Goal: Use online tool/utility: Utilize a website feature to perform a specific function

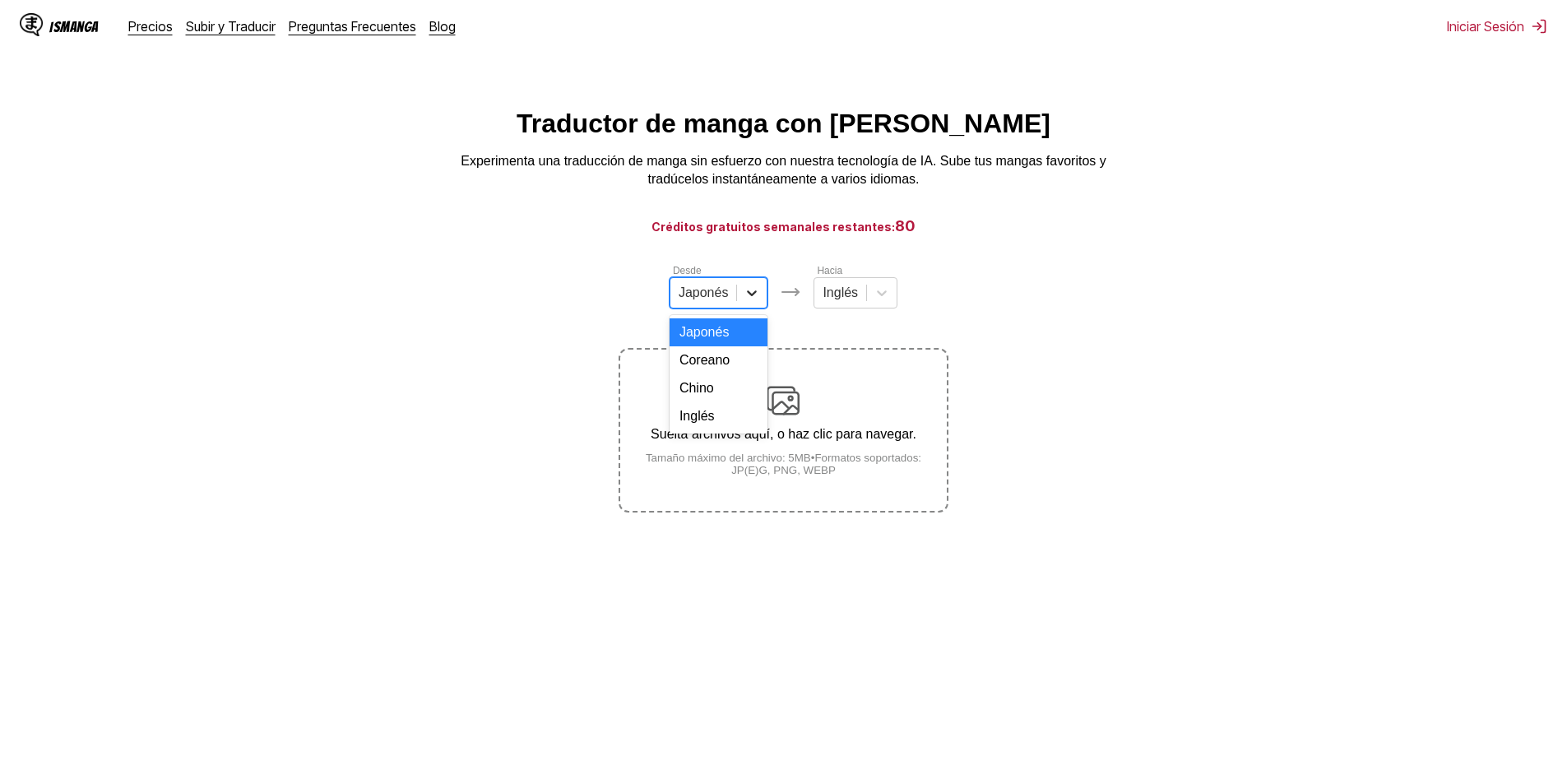
click at [746, 301] on icon at bounding box center [752, 293] width 16 height 16
click at [709, 402] on div "Chino" at bounding box center [719, 387] width 99 height 28
click at [848, 317] on div "Desde option Chino, selected. Chino Hacia Inglés Suelta archivos aquí, o haz cl…" at bounding box center [783, 387] width 329 height 250
click at [847, 297] on div at bounding box center [833, 293] width 36 height 18
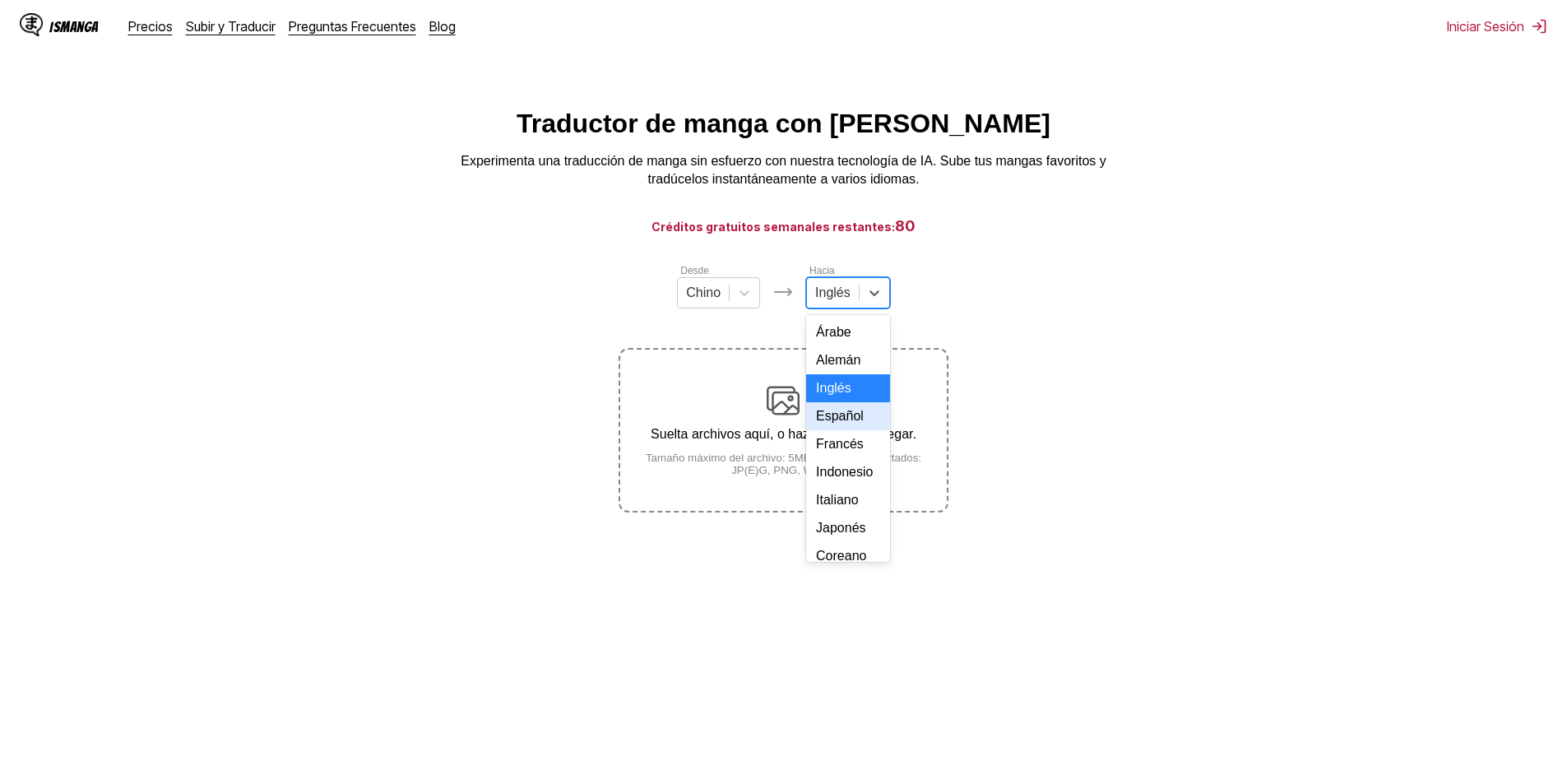
click at [836, 430] on div "Español" at bounding box center [849, 416] width 84 height 28
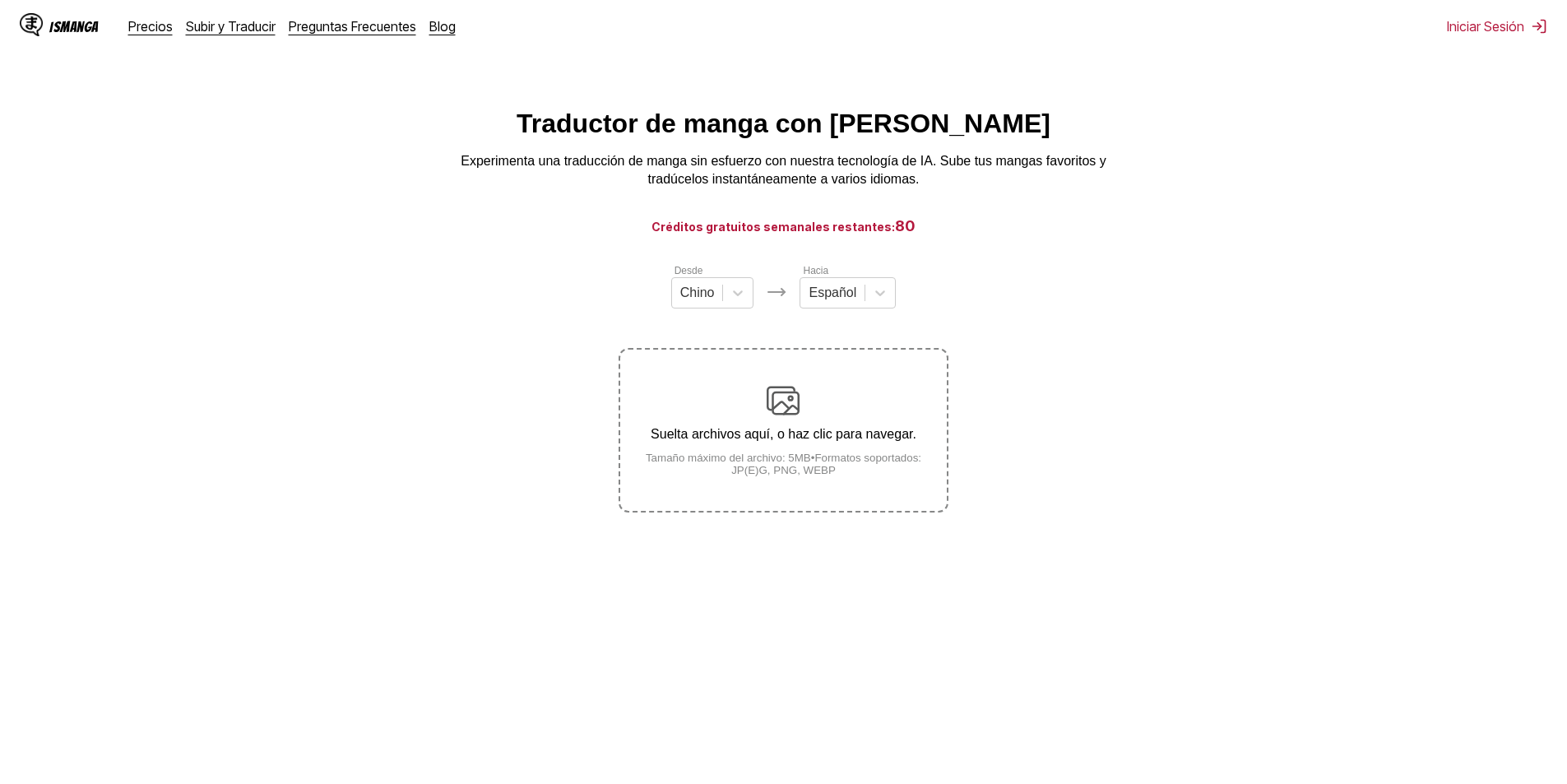
click at [814, 463] on small "Tamaño máximo del archivo: 5MB • Formatos soportados: JP(E)G, PNG, WEBP" at bounding box center [784, 463] width 326 height 25
click at [0, 0] on input "Suelta archivos aquí, o haz clic para navegar. Tamaño máximo del archivo: 5MB •…" at bounding box center [0, 0] width 0 height 0
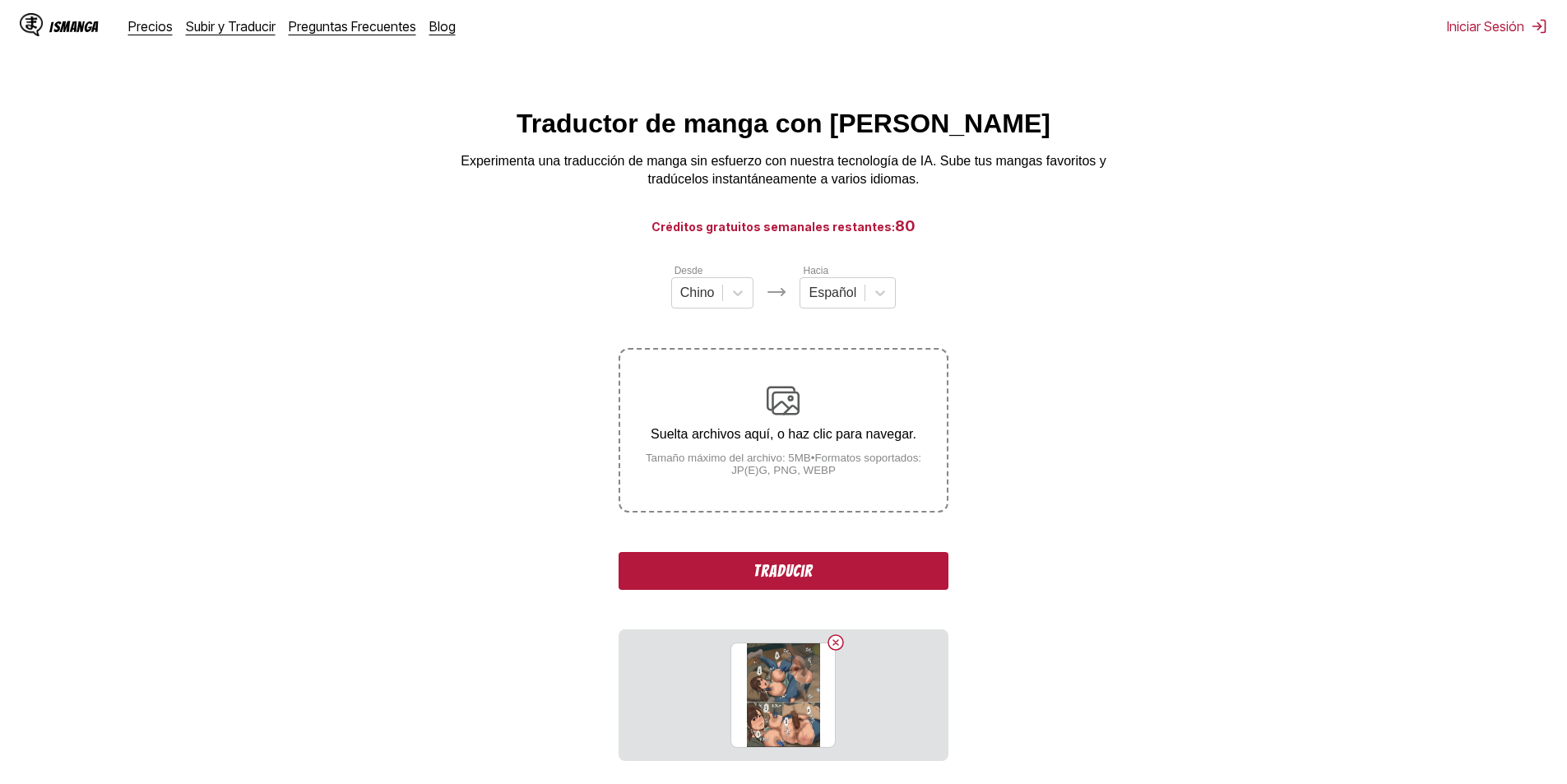
click at [862, 578] on button "Traducir" at bounding box center [783, 570] width 329 height 38
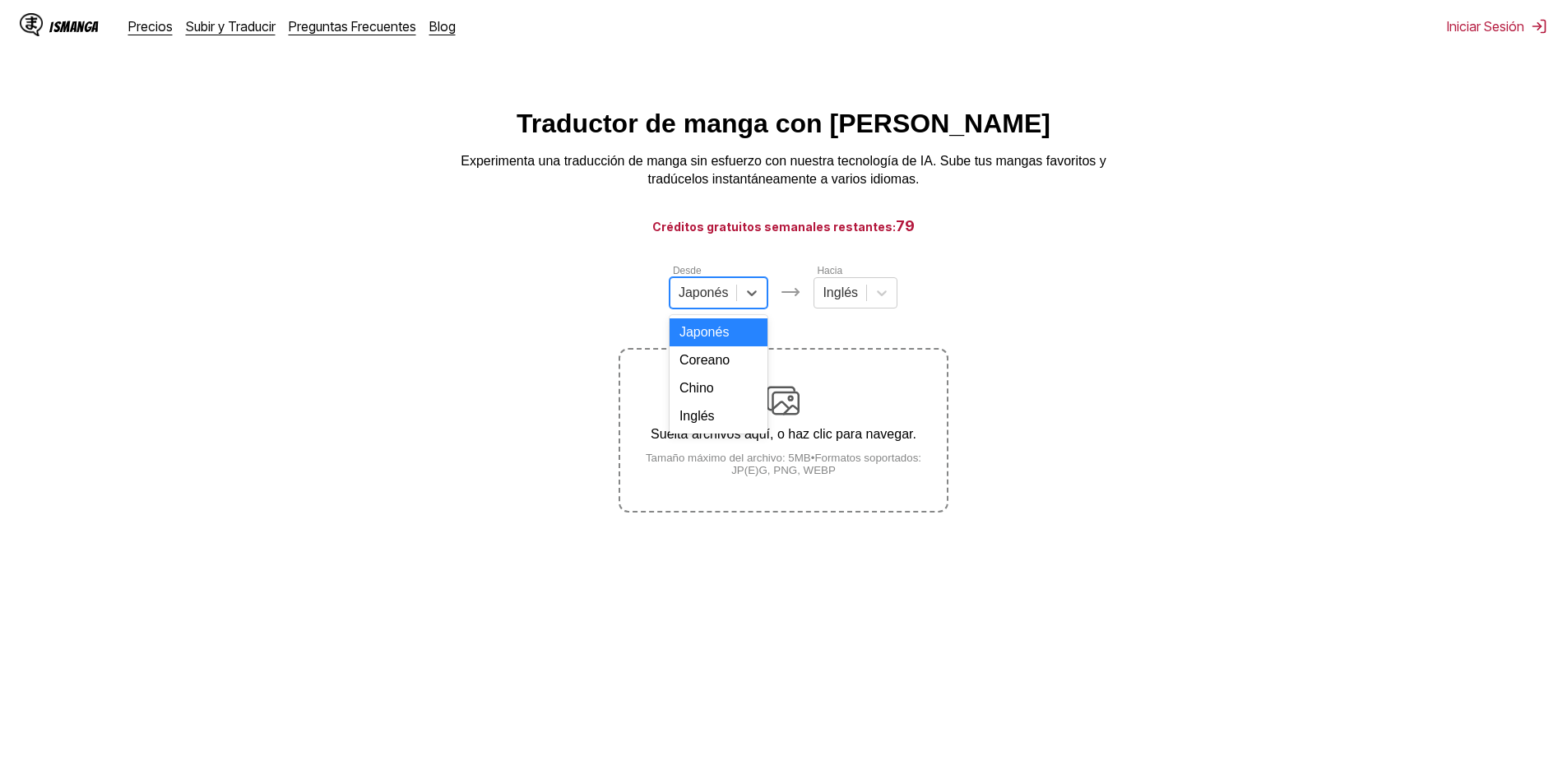
click at [721, 295] on div at bounding box center [704, 293] width 50 height 18
click at [713, 398] on div "Chino" at bounding box center [719, 387] width 99 height 28
click at [830, 315] on div "Desde option Chino, selected. Chino Hacia Inglés Suelta archivos aquí, o haz cl…" at bounding box center [783, 387] width 329 height 250
click at [777, 411] on img at bounding box center [784, 400] width 33 height 33
click at [0, 0] on input "Suelta archivos aquí, o haz clic para navegar. Tamaño máximo del archivo: 5MB •…" at bounding box center [0, 0] width 0 height 0
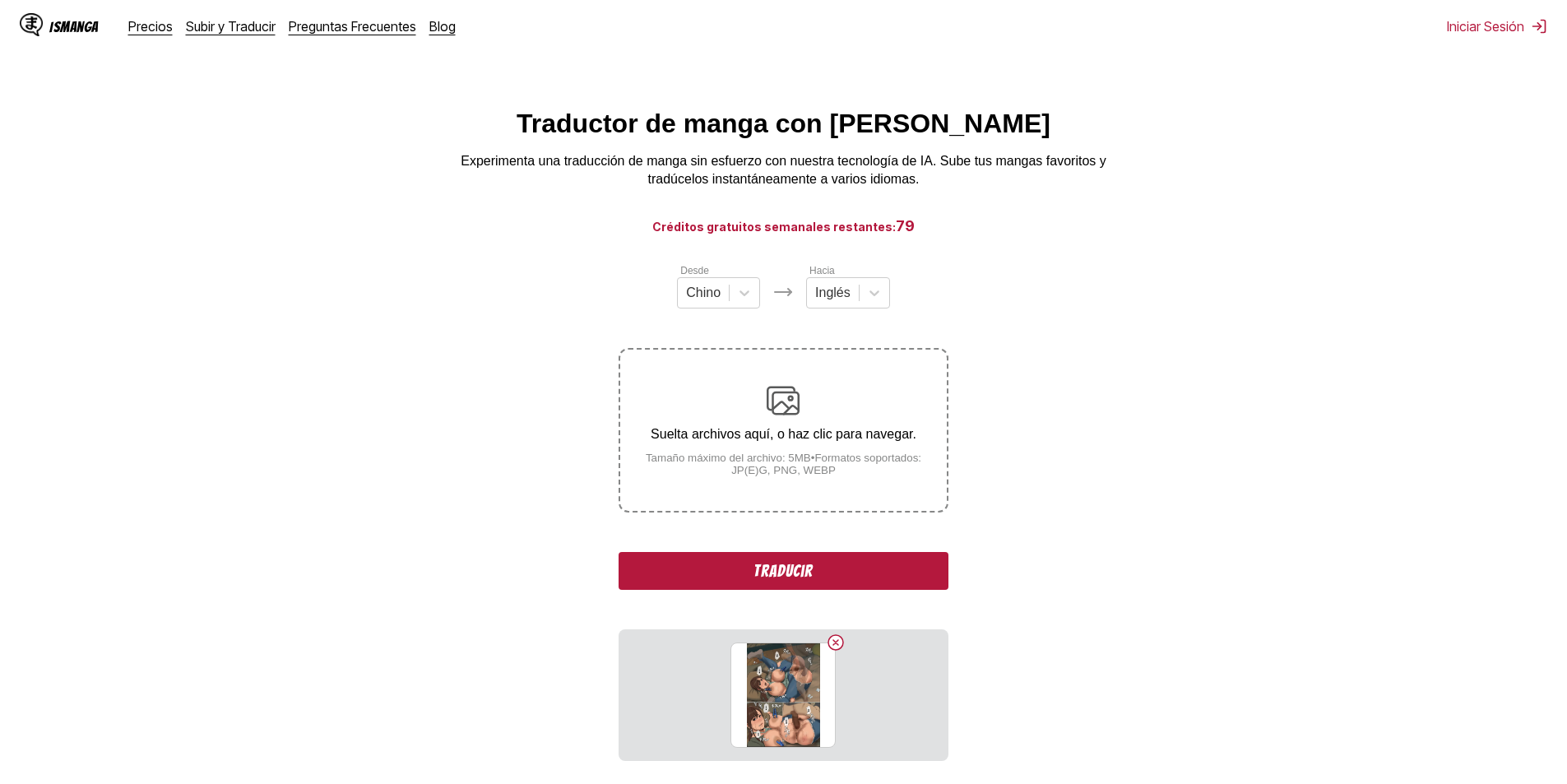
click at [811, 559] on button "Traducir" at bounding box center [783, 570] width 329 height 38
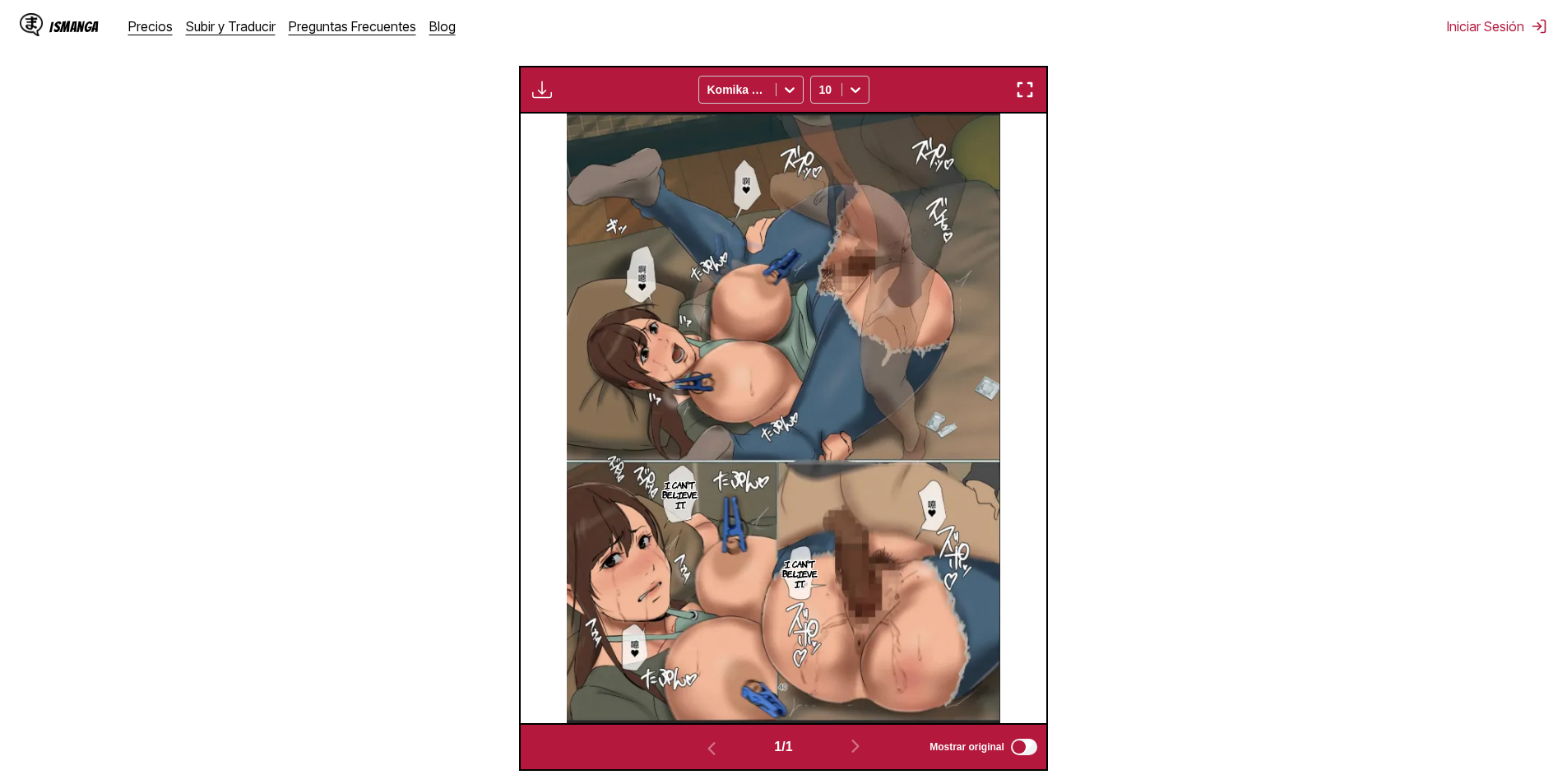
click at [685, 499] on p "I can't believe it." at bounding box center [680, 495] width 42 height 37
click at [828, 493] on icon "close-tooltip" at bounding box center [822, 489] width 12 height 12
click at [668, 486] on p "I can't believe it." at bounding box center [680, 495] width 42 height 37
click at [696, 504] on div "I can't believe it." at bounding box center [754, 502] width 163 height 51
click at [692, 505] on div "I can't believe it." at bounding box center [754, 502] width 163 height 51
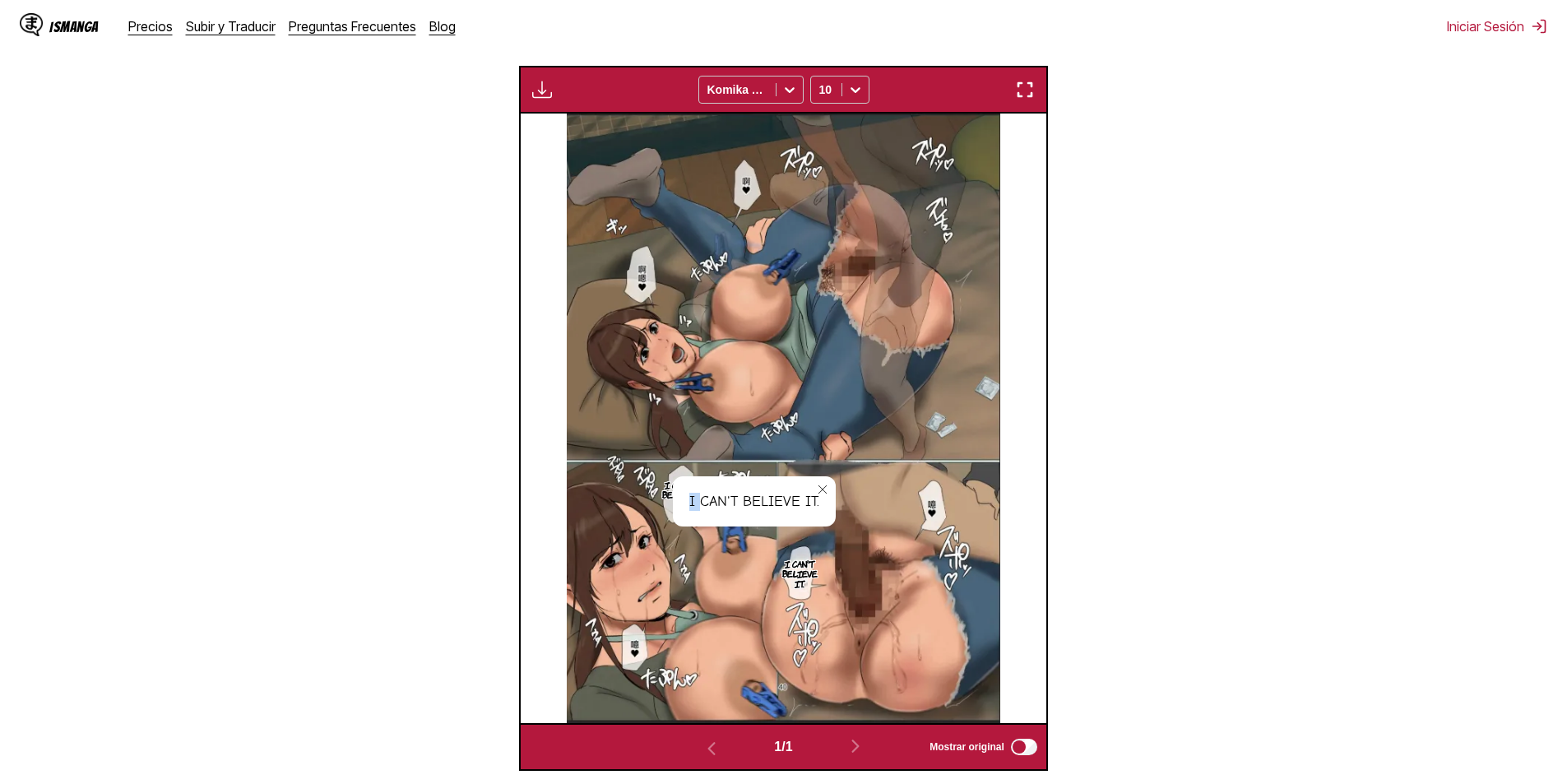
click at [692, 505] on div "I can't believe it." at bounding box center [754, 502] width 163 height 51
copy div "I can't believe it."
click at [833, 492] on button "close-tooltip" at bounding box center [822, 489] width 27 height 27
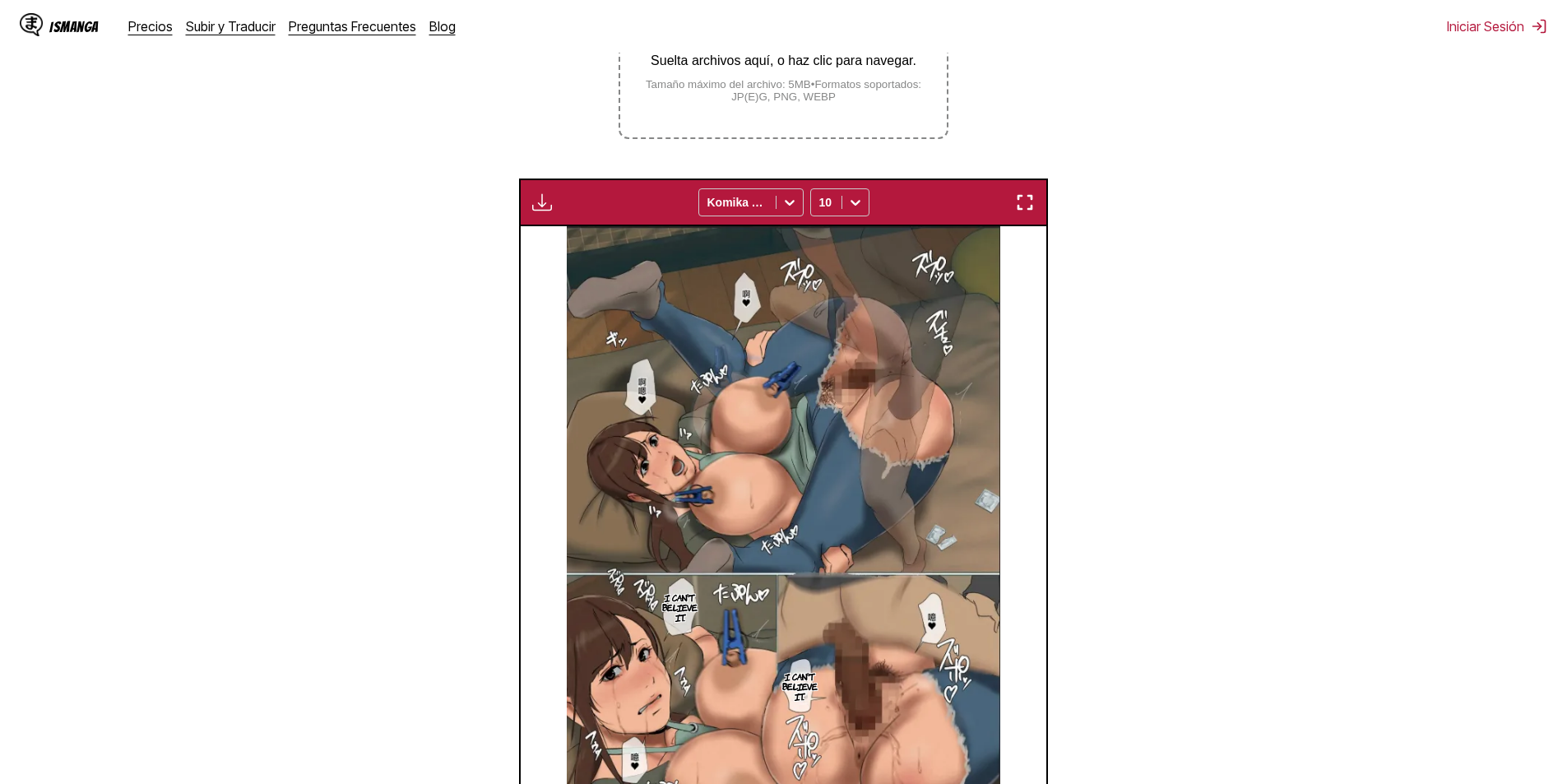
scroll to position [239, 0]
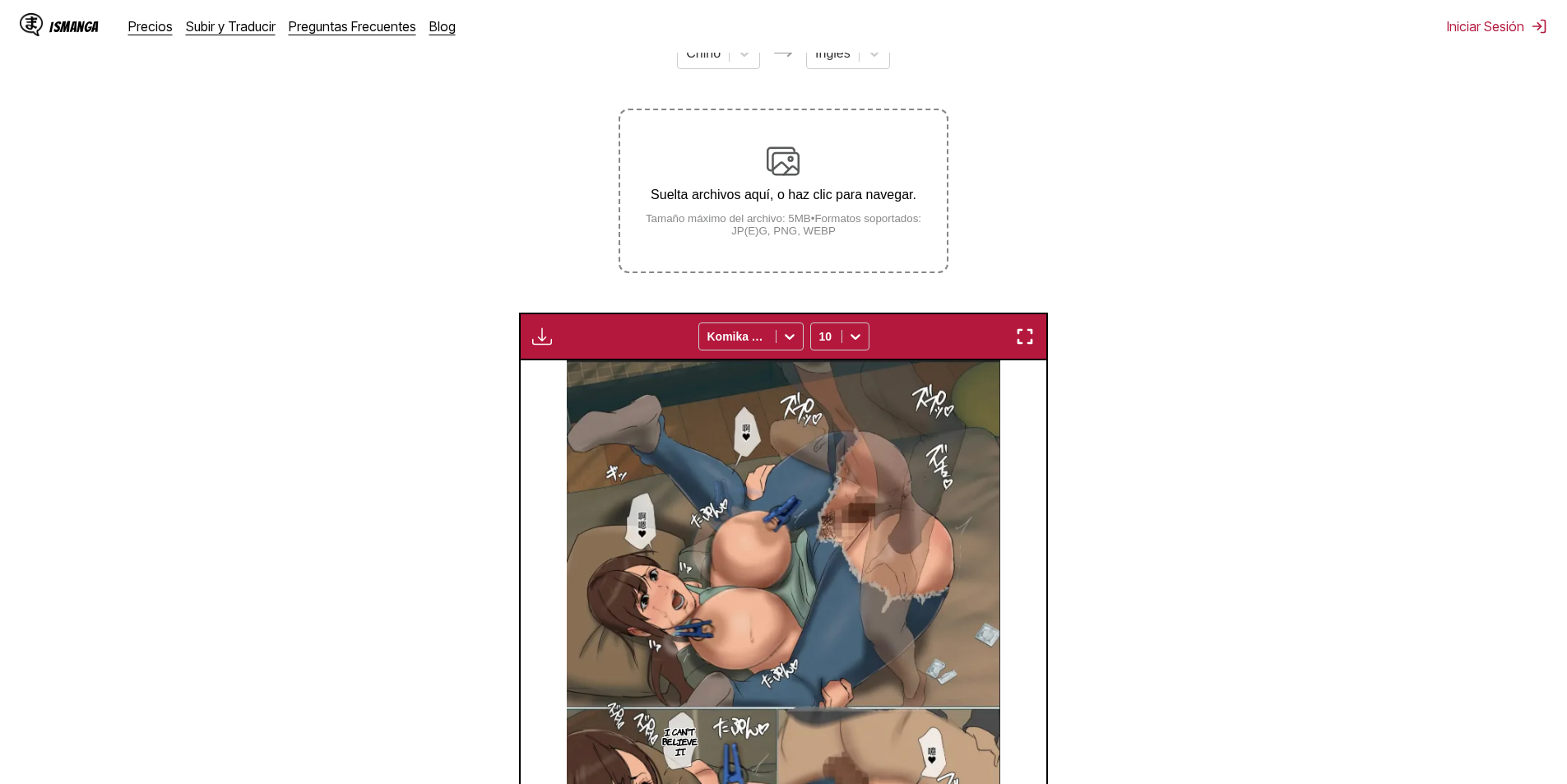
click at [793, 172] on img at bounding box center [784, 161] width 33 height 33
click at [0, 0] on input "Suelta archivos aquí, o haz clic para navegar. Tamaño máximo del archivo: 5MB •…" at bounding box center [0, 0] width 0 height 0
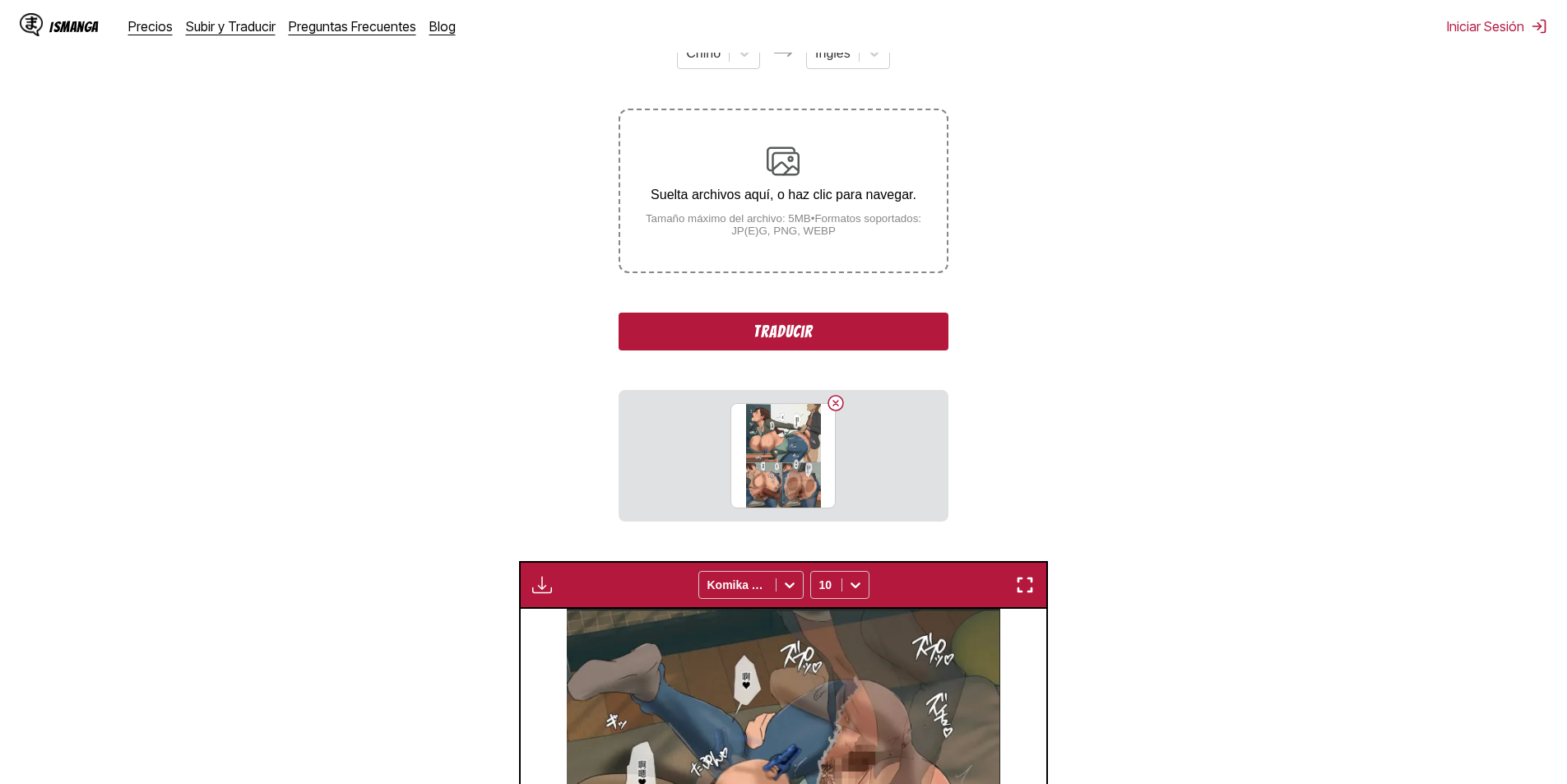
click at [769, 332] on button "Traducir" at bounding box center [783, 331] width 329 height 38
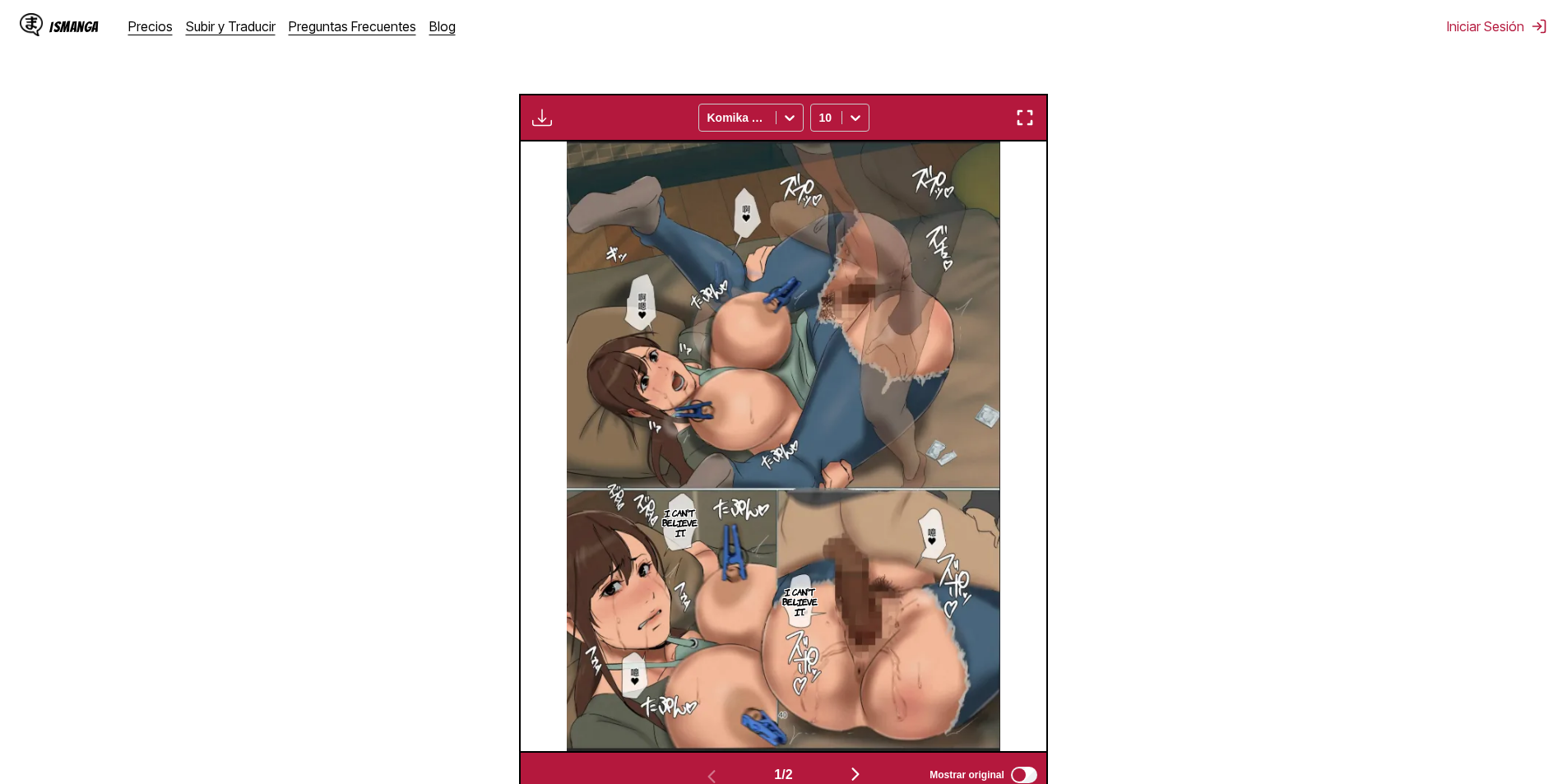
scroll to position [687, 0]
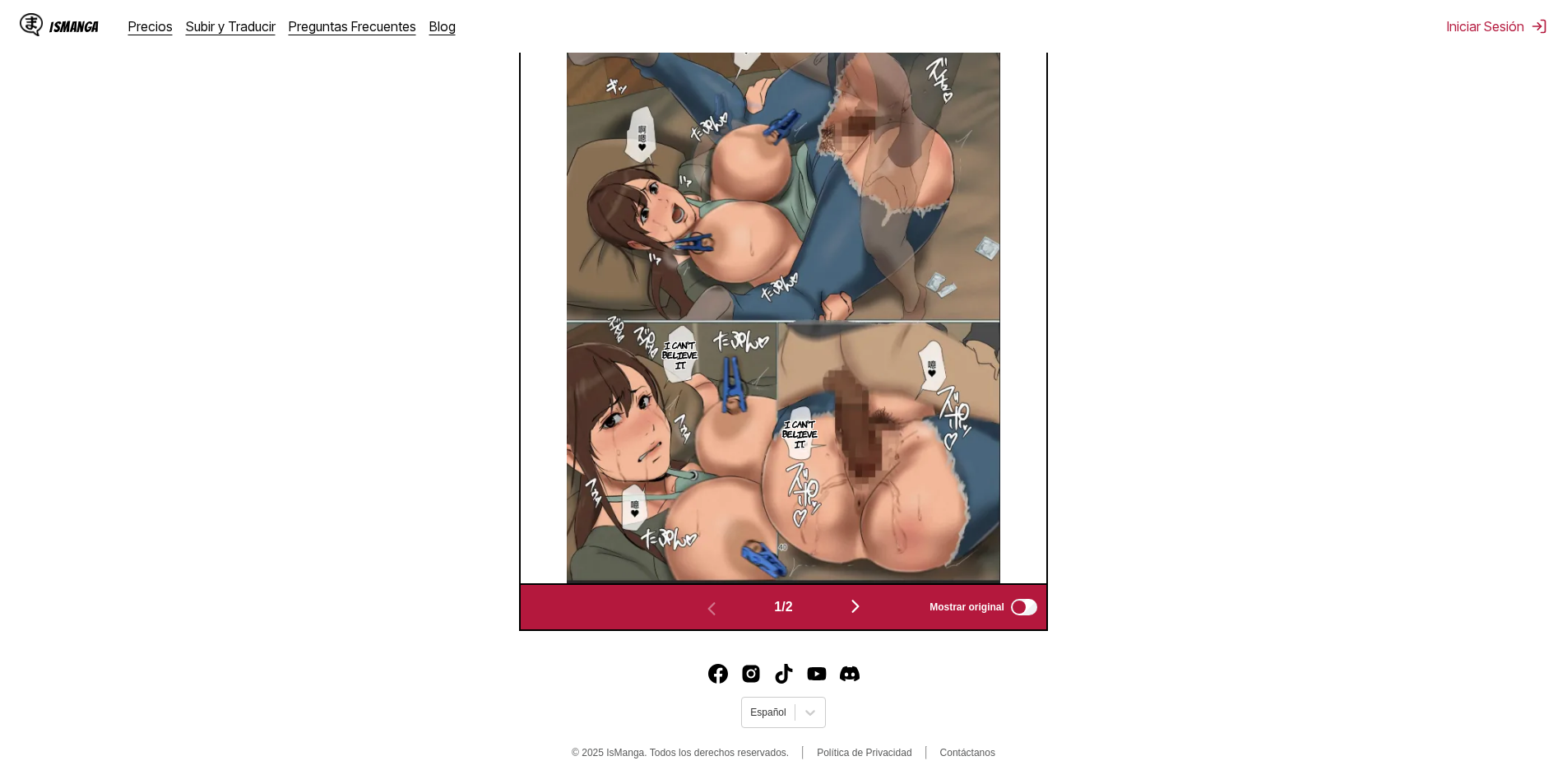
click at [863, 612] on img "button" at bounding box center [856, 606] width 20 height 20
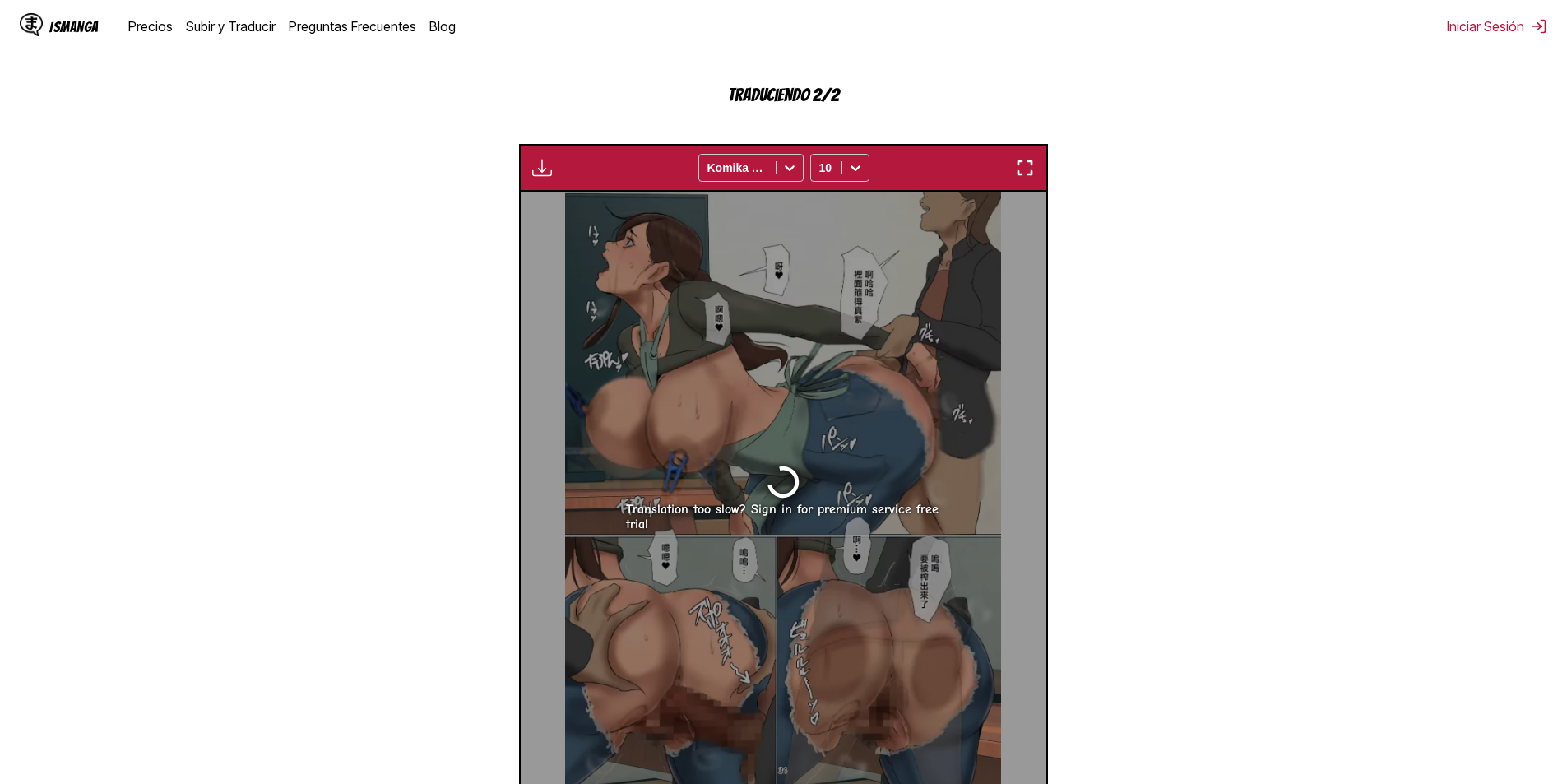
scroll to position [660, 0]
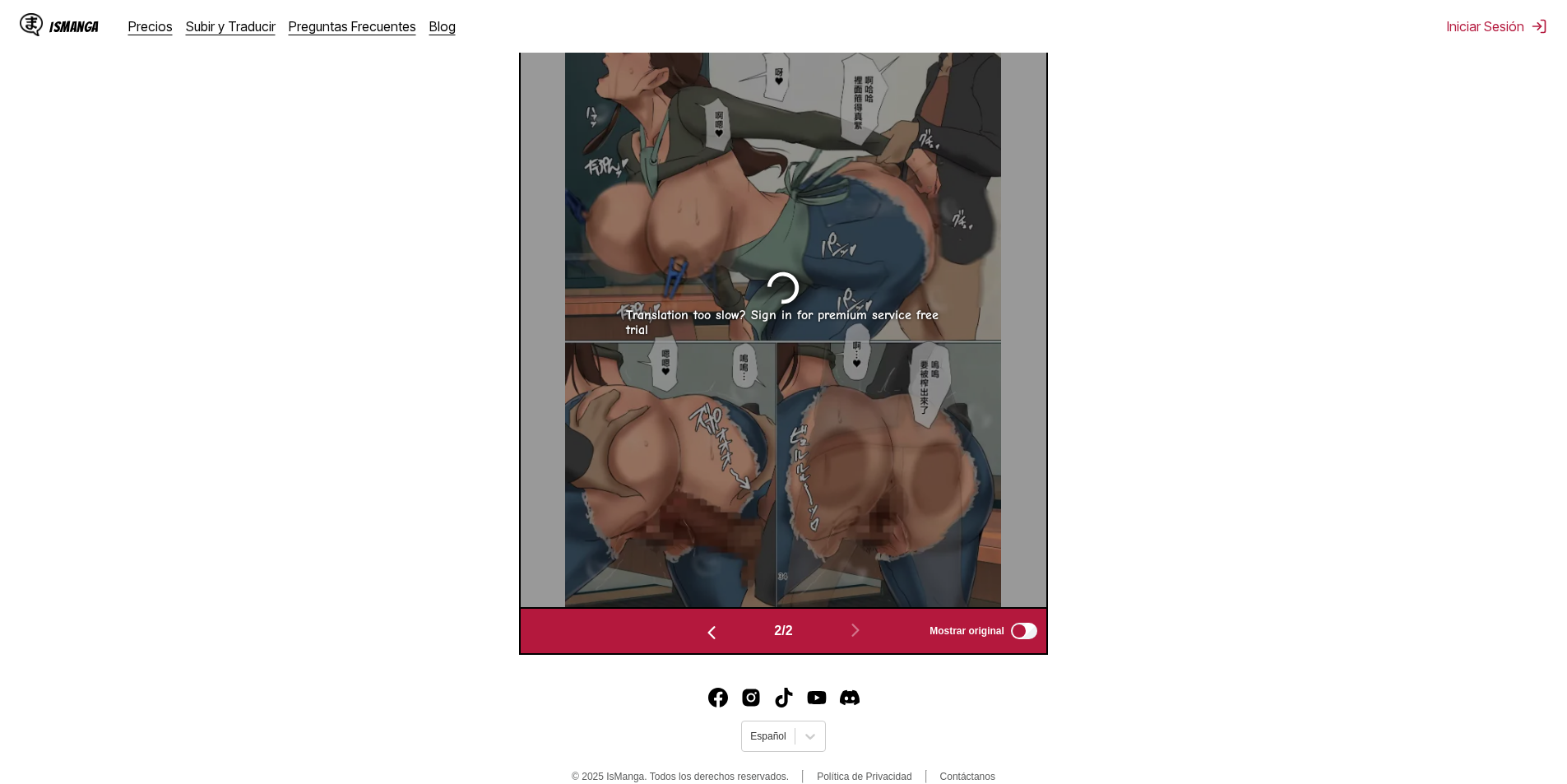
click at [1014, 640] on label "Mostrar original" at bounding box center [984, 630] width 110 height 21
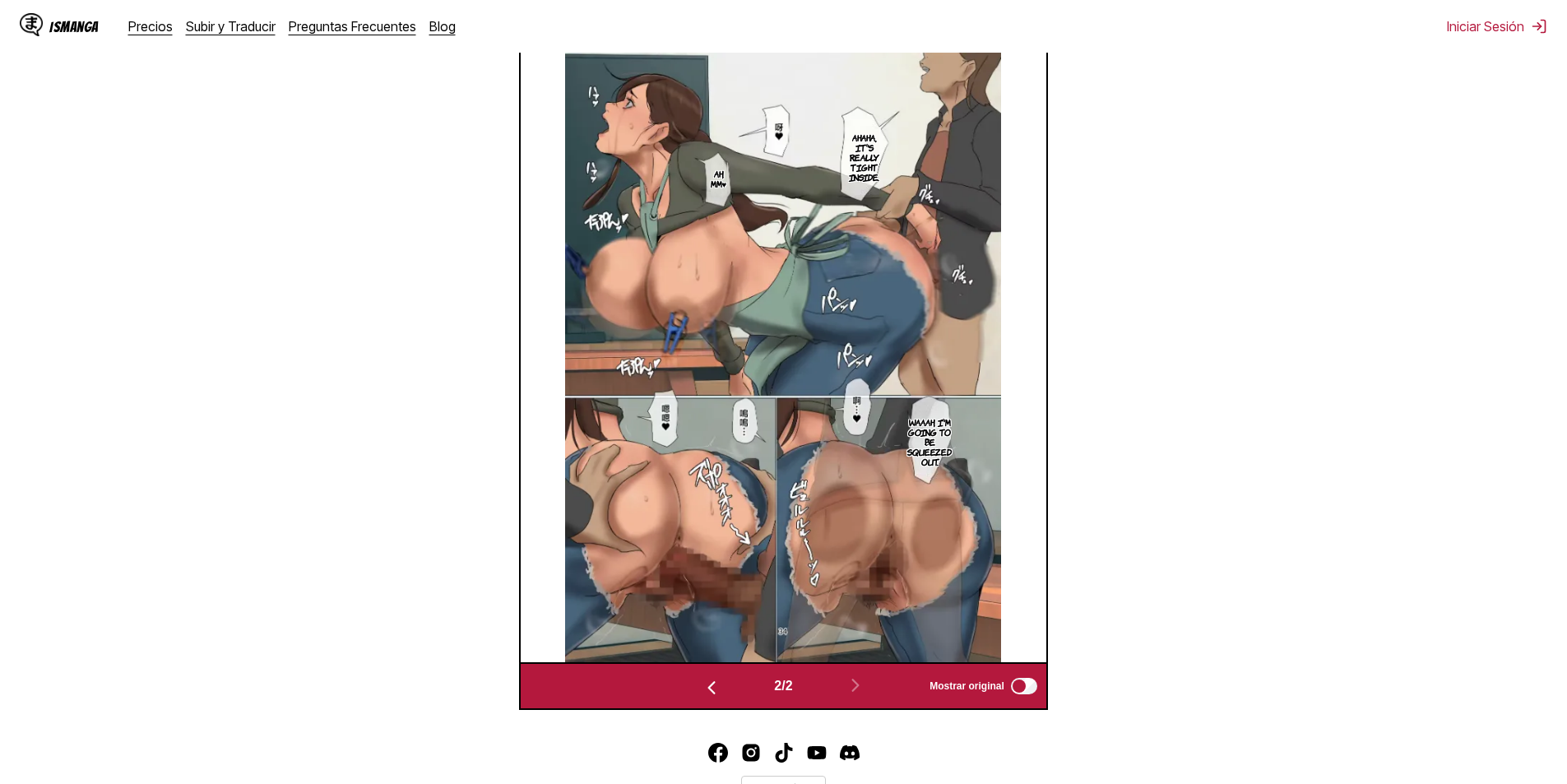
scroll to position [382, 0]
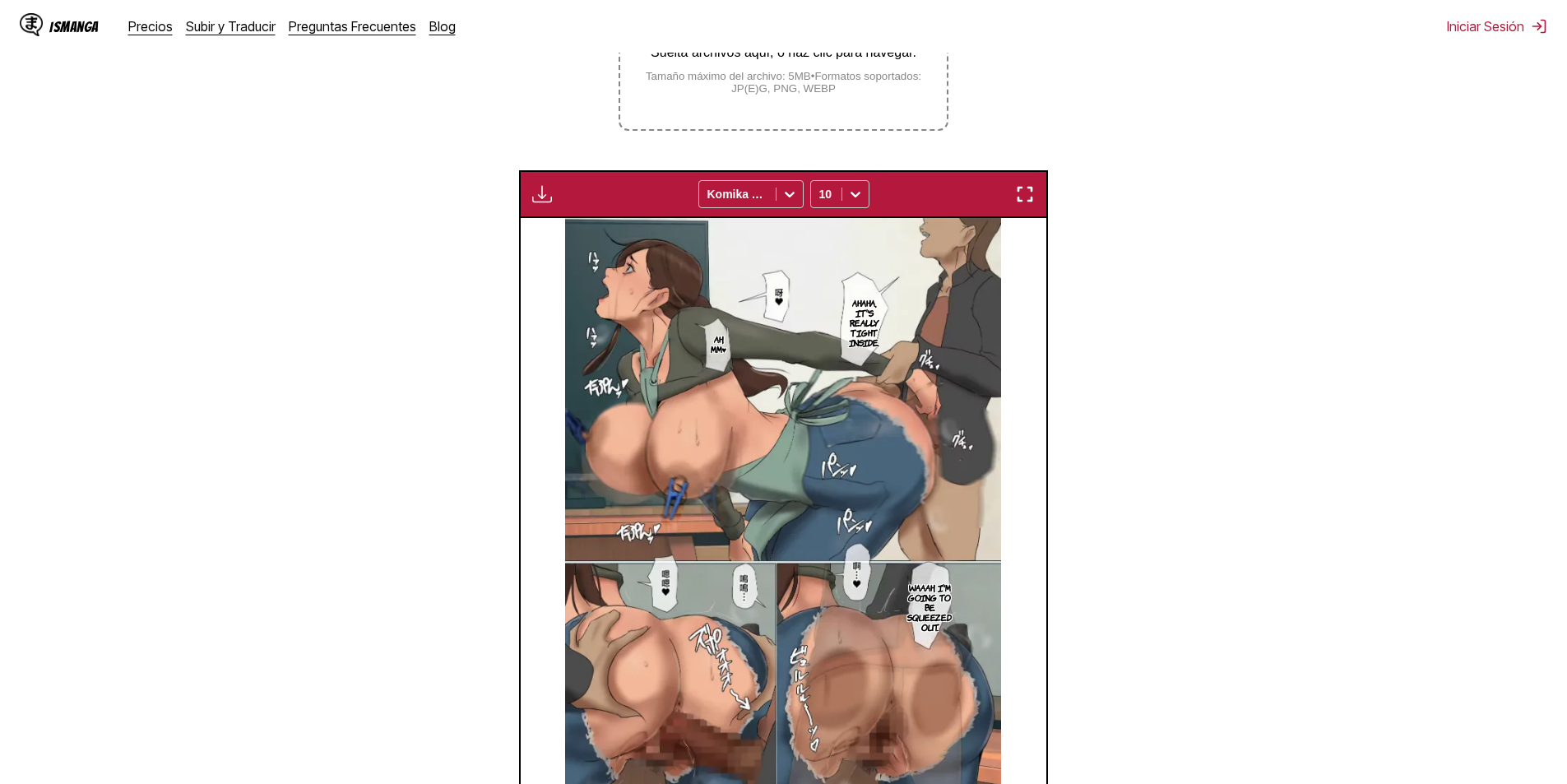
click at [849, 327] on p "Ahaha, it's really tight inside." at bounding box center [864, 321] width 37 height 56
click at [743, 339] on img at bounding box center [784, 522] width 436 height 609
click at [724, 343] on p "Ah, mm♥" at bounding box center [718, 343] width 23 height 27
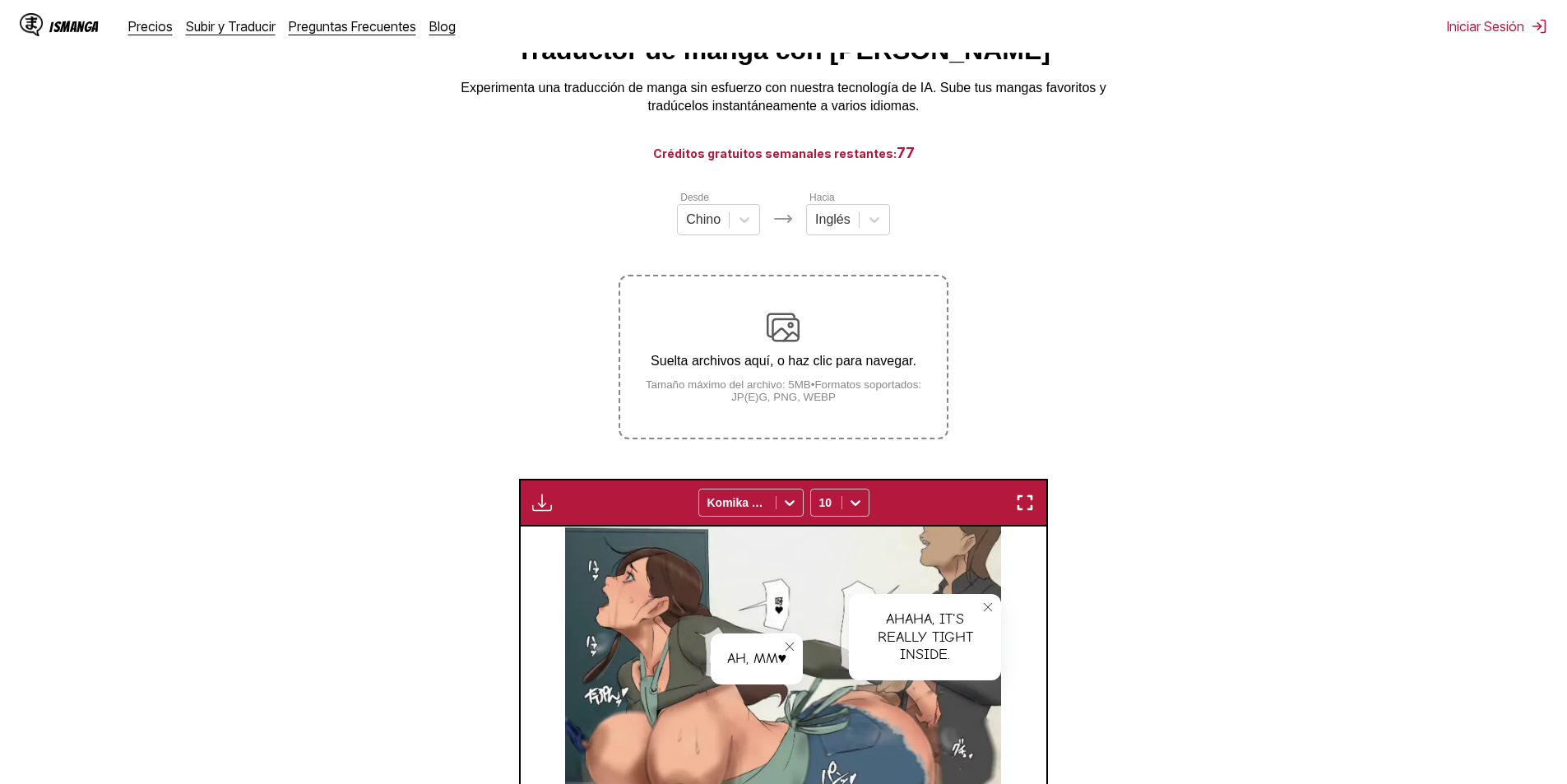
scroll to position [52, 0]
